Goal: Task Accomplishment & Management: Use online tool/utility

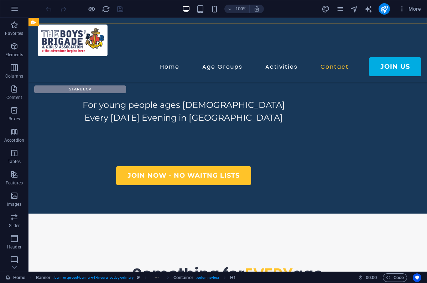
scroll to position [340, 0]
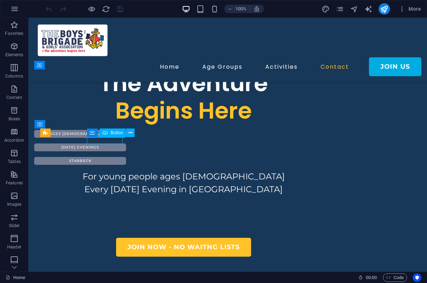
select select "px"
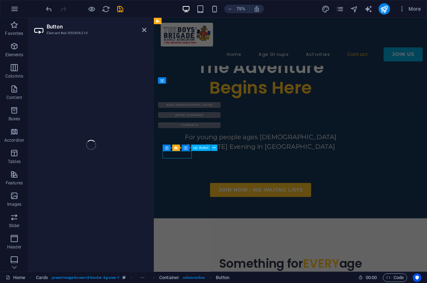
select select "rem"
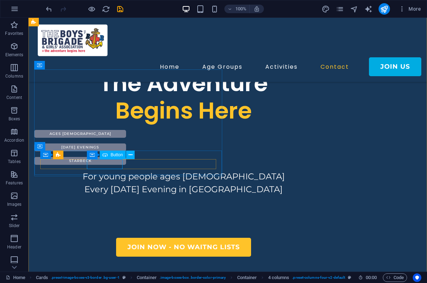
select select "px"
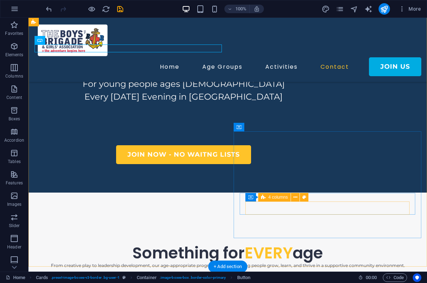
scroll to position [396, 0]
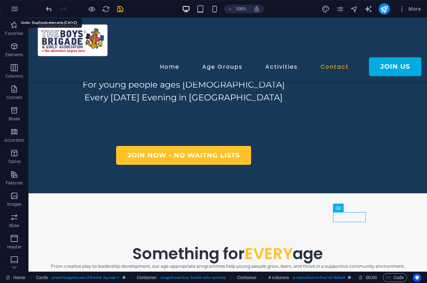
click at [46, 7] on icon "undo" at bounding box center [49, 9] width 8 height 8
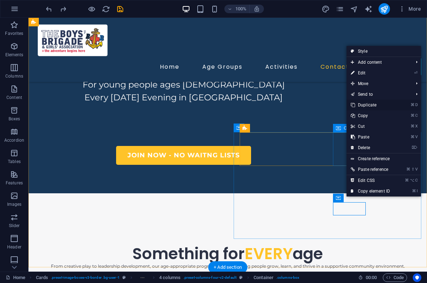
click at [375, 104] on link "⌘ D Duplicate" at bounding box center [370, 105] width 48 height 11
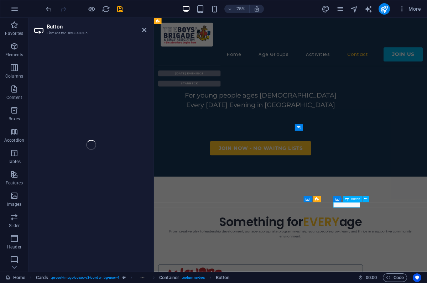
select select "px"
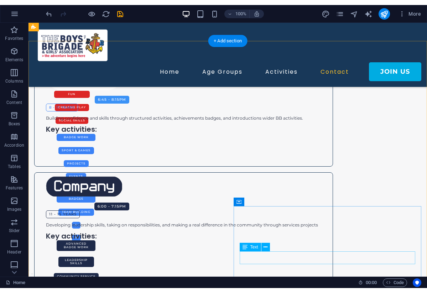
scroll to position [753, 0]
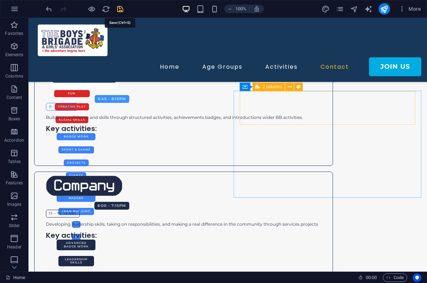
click at [120, 9] on icon "save" at bounding box center [120, 9] width 8 height 8
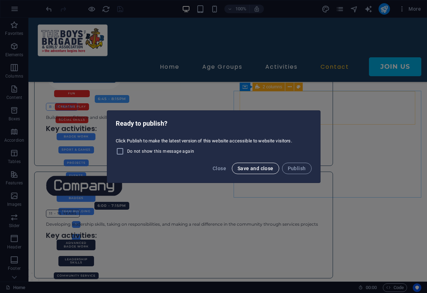
click at [258, 171] on span "Save and close" at bounding box center [255, 169] width 36 height 6
